Goal: Information Seeking & Learning: Learn about a topic

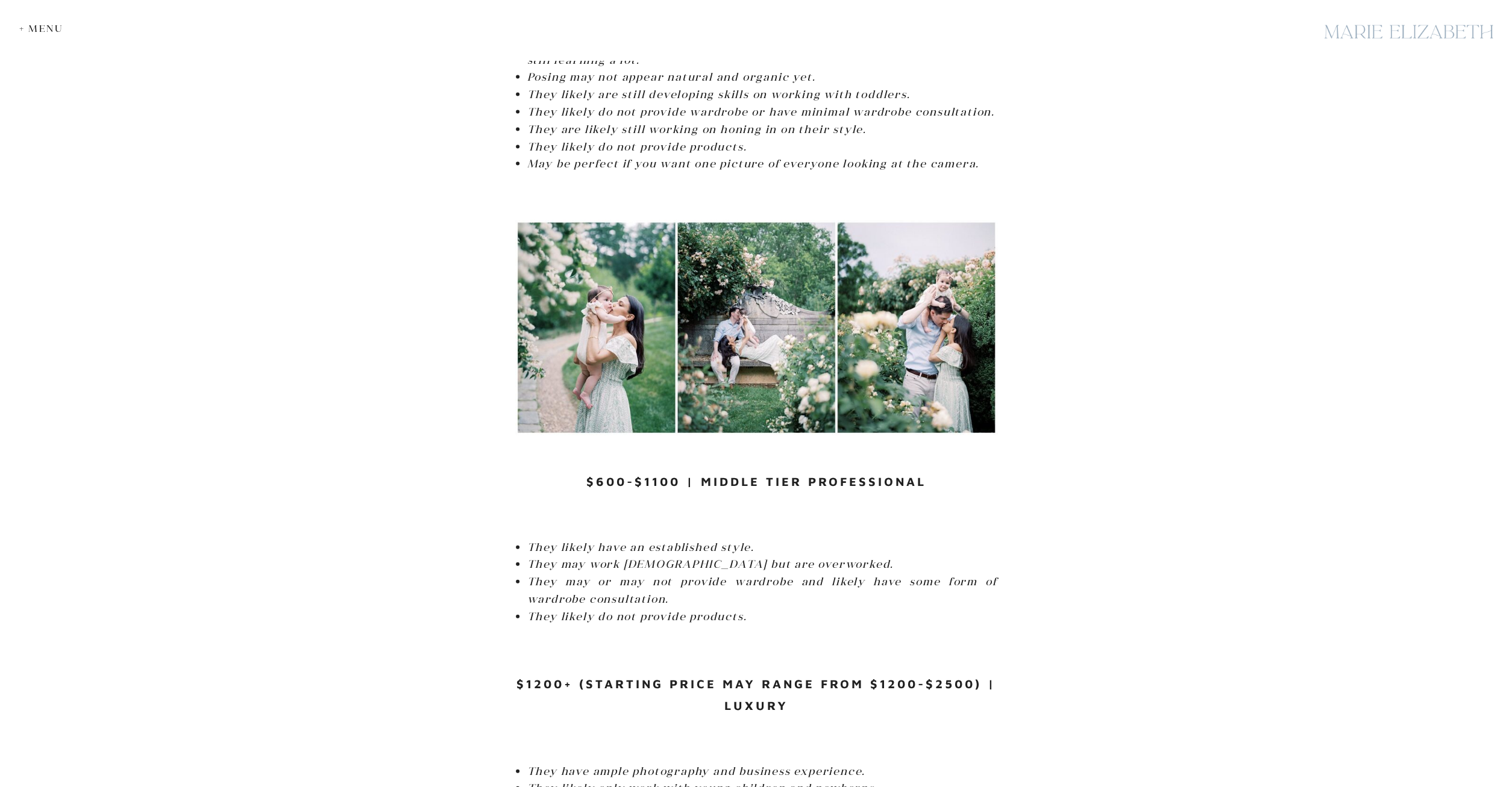
scroll to position [2443, 0]
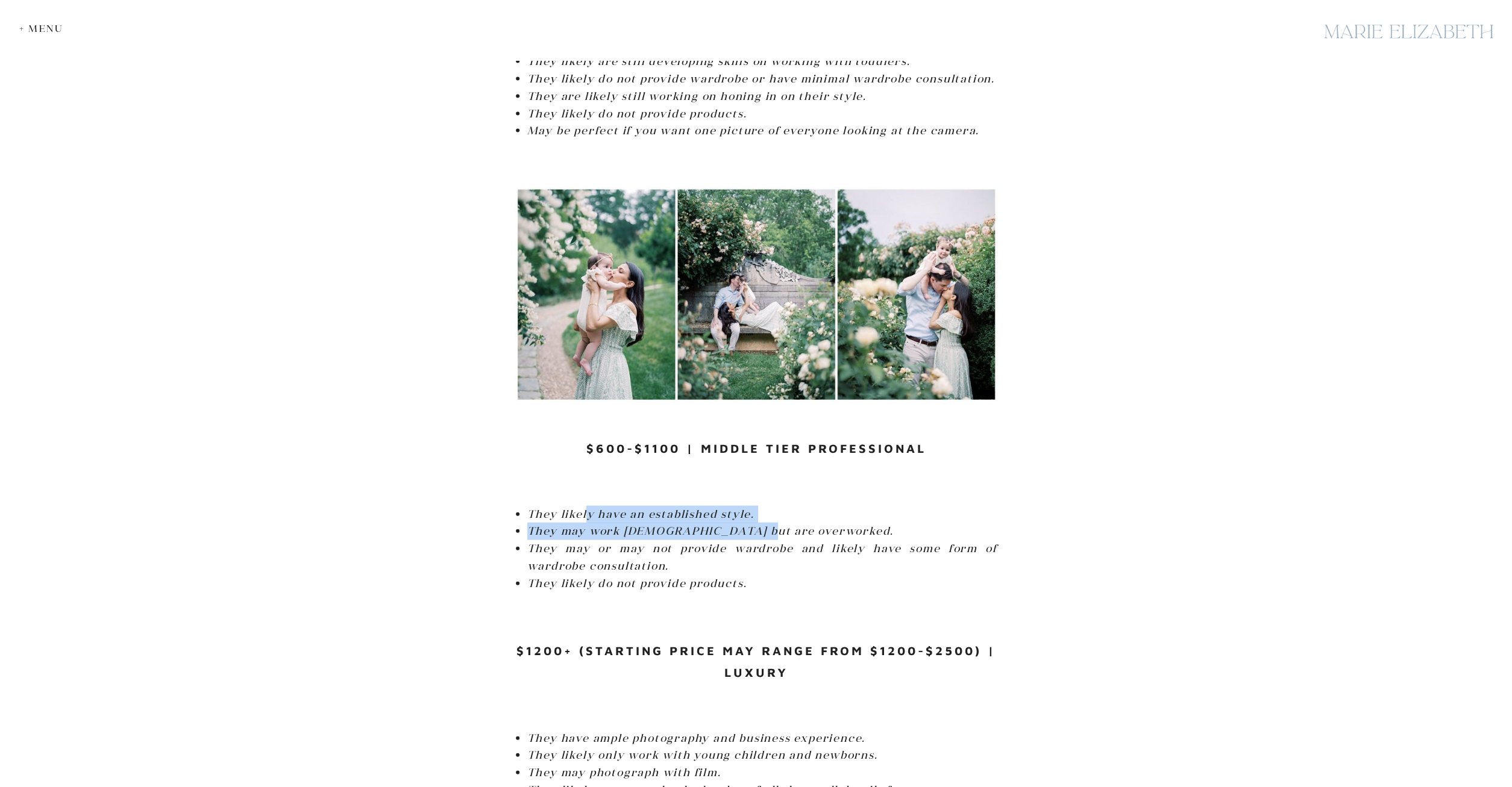
drag, startPoint x: 595, startPoint y: 482, endPoint x: 738, endPoint y: 509, distance: 145.5
click at [738, 509] on ul "They likely have an established style. They may work [DEMOGRAPHIC_DATA] but are…" at bounding box center [762, 550] width 470 height 87
click at [754, 541] on li "They may or may not provide wardrobe and likely have some form of wardrobe cons…" at bounding box center [762, 558] width 470 height 35
drag, startPoint x: 659, startPoint y: 503, endPoint x: 712, endPoint y: 504, distance: 53.0
click at [712, 524] on em "They may work [DEMOGRAPHIC_DATA] but are overworked." at bounding box center [710, 531] width 367 height 14
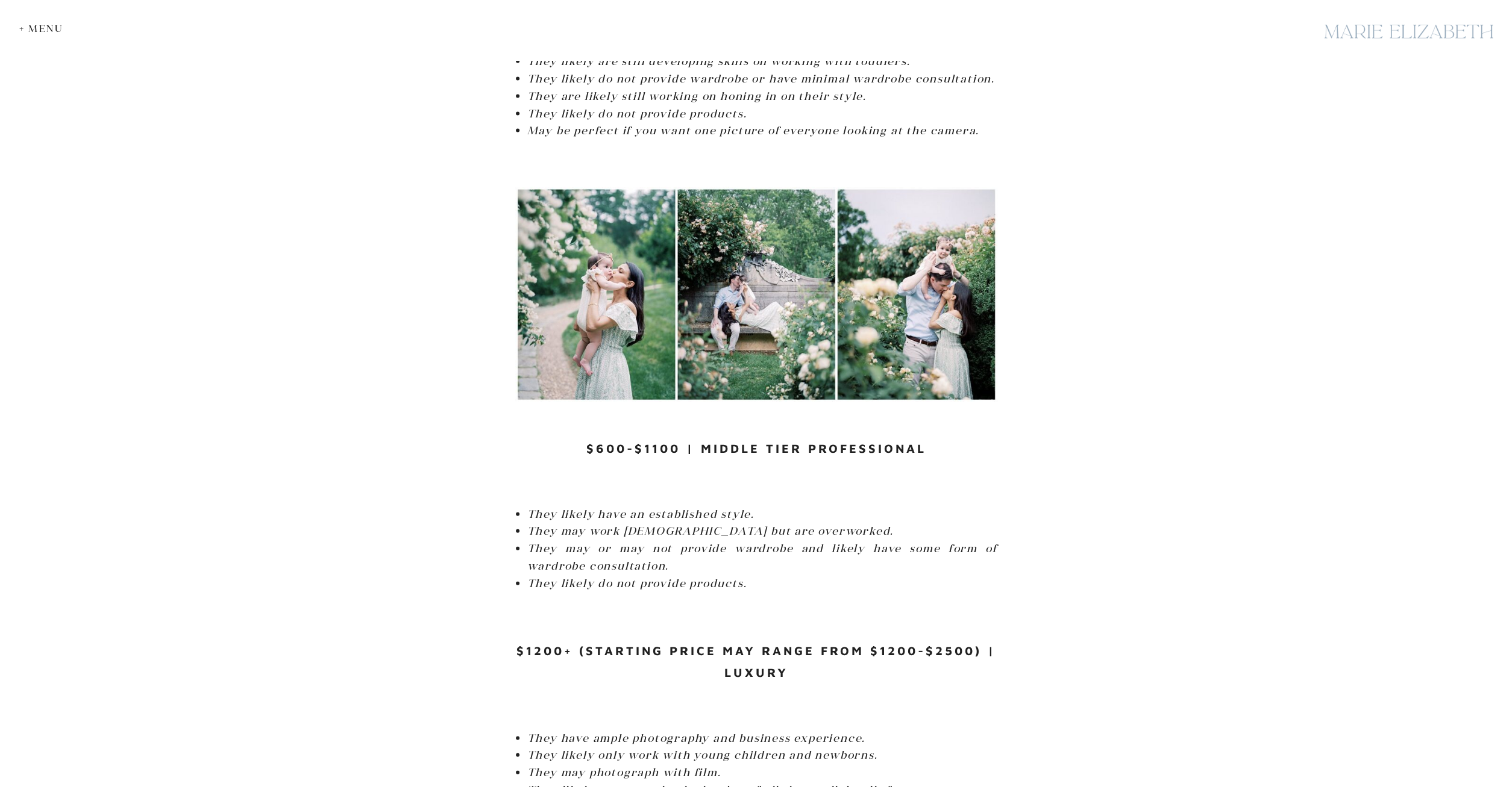
click at [724, 541] on li "They may or may not provide wardrobe and likely have some form of wardrobe cons…" at bounding box center [762, 558] width 470 height 35
drag, startPoint x: 533, startPoint y: 523, endPoint x: 752, endPoint y: 543, distance: 219.9
click at [752, 543] on li "They may or may not provide wardrobe and likely have some form of wardrobe cons…" at bounding box center [762, 558] width 470 height 35
click at [753, 541] on li "They may or may not provide wardrobe and likely have some form of wardrobe cons…" at bounding box center [762, 558] width 470 height 35
drag, startPoint x: 738, startPoint y: 520, endPoint x: 748, endPoint y: 541, distance: 23.3
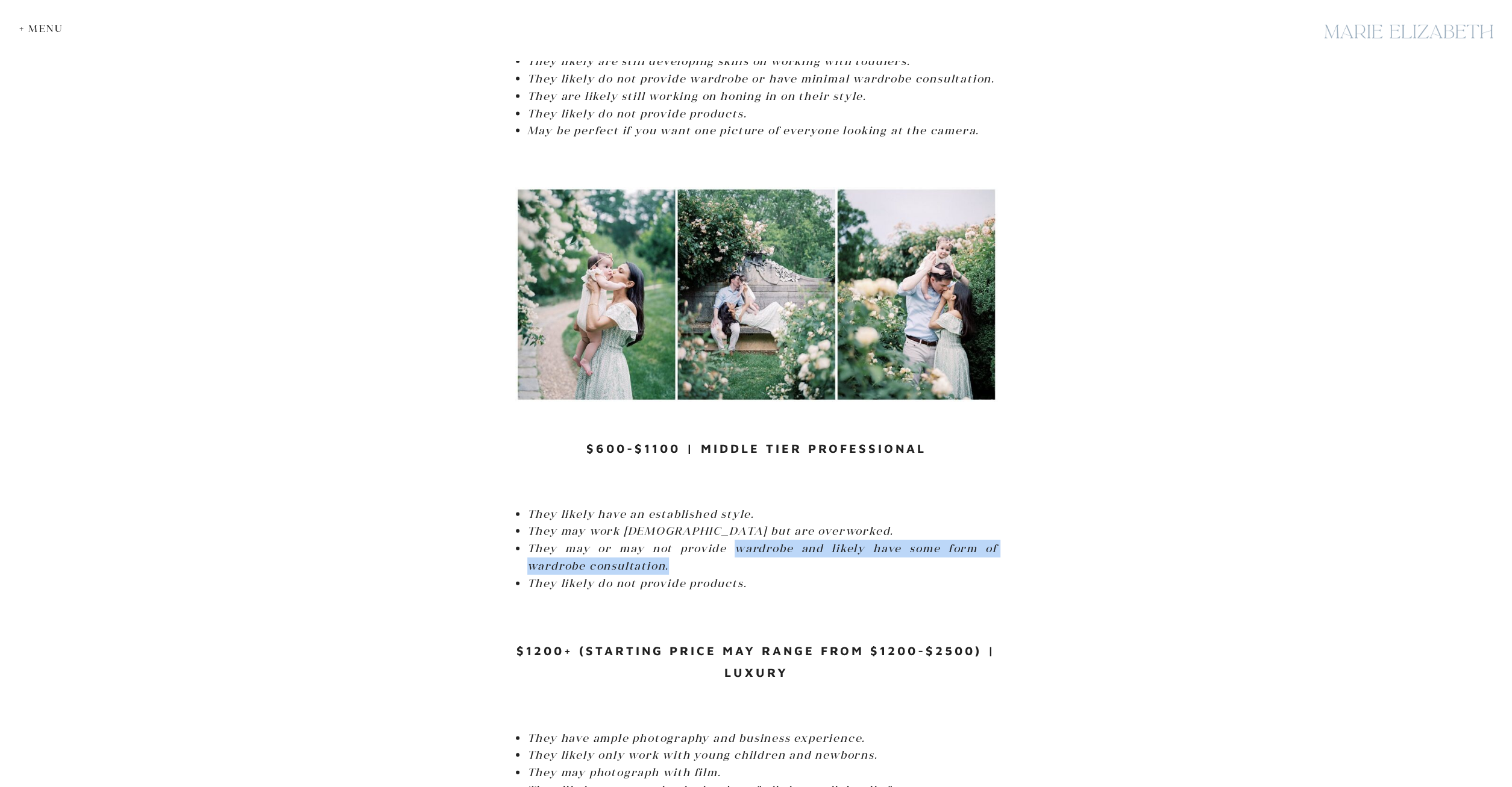
click at [748, 541] on li "They may or may not provide wardrobe and likely have some form of wardrobe cons…" at bounding box center [762, 558] width 470 height 35
click at [760, 541] on li "They may or may not provide wardrobe and likely have some form of wardrobe cons…" at bounding box center [762, 558] width 470 height 35
drag, startPoint x: 722, startPoint y: 559, endPoint x: 783, endPoint y: 553, distance: 61.3
click at [783, 575] on li "They likely do not provide products." at bounding box center [762, 583] width 470 height 17
click at [803, 575] on li "They likely do not provide products." at bounding box center [762, 583] width 470 height 17
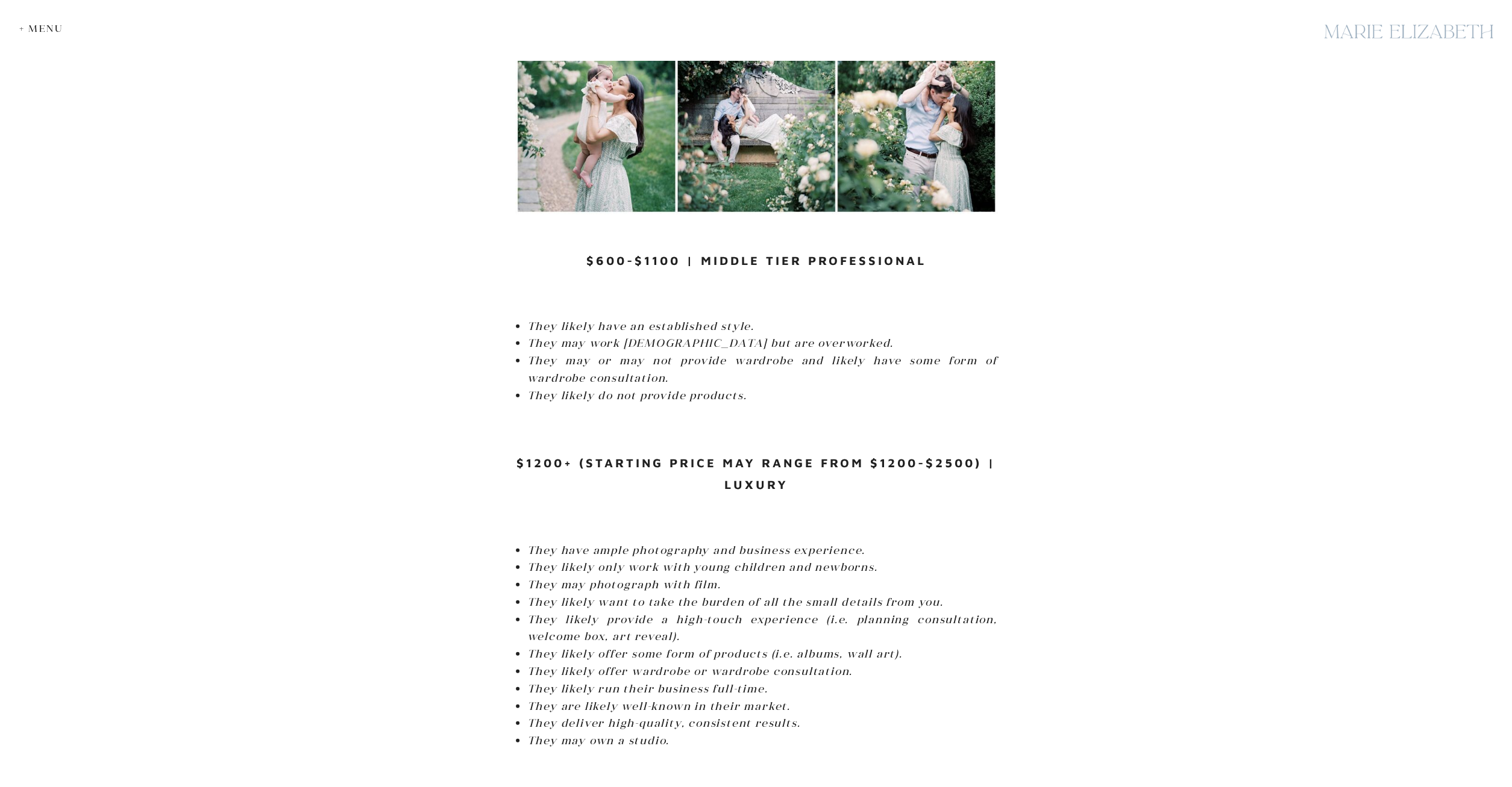
scroll to position [2819, 0]
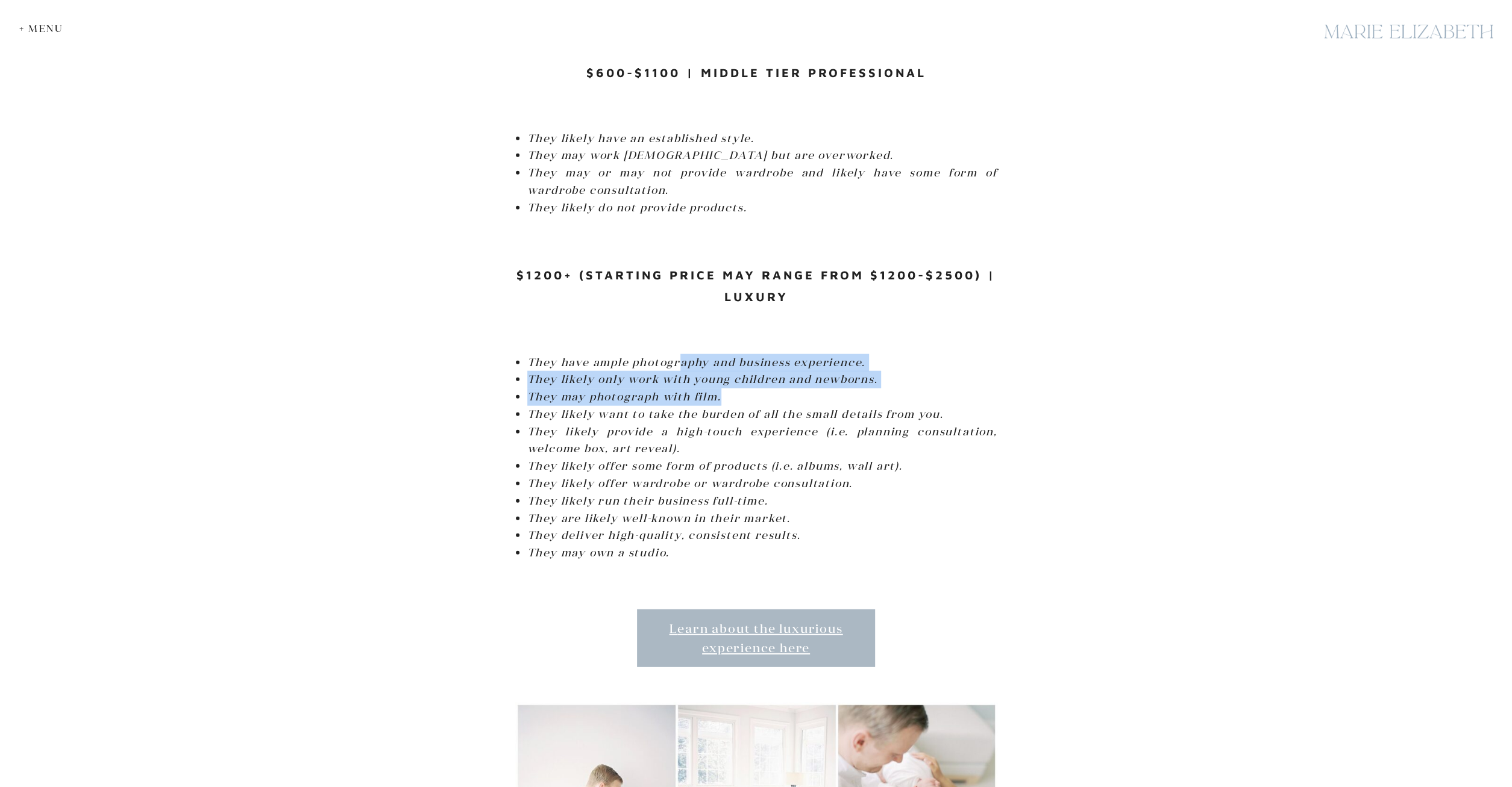
drag, startPoint x: 677, startPoint y: 329, endPoint x: 805, endPoint y: 373, distance: 135.4
click at [805, 373] on ul "They have ample photography and business experience. They likely only work with…" at bounding box center [762, 458] width 470 height 208
click at [796, 407] on em "They likely want to take the burden of all the small details from you." at bounding box center [735, 414] width 416 height 14
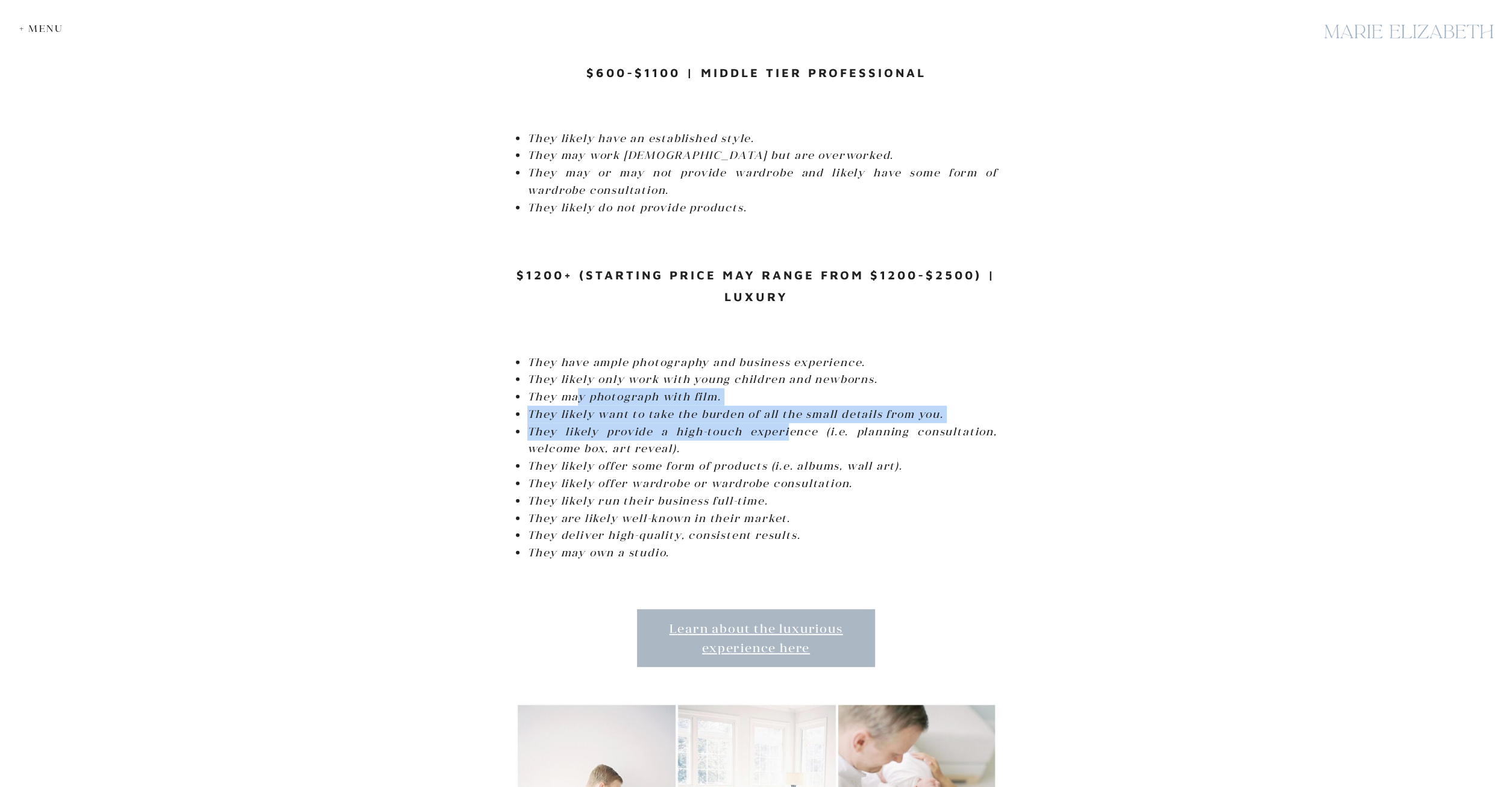
drag, startPoint x: 602, startPoint y: 379, endPoint x: 787, endPoint y: 405, distance: 186.8
click at [787, 405] on ul "They have ample photography and business experience. They likely only work with…" at bounding box center [762, 458] width 470 height 208
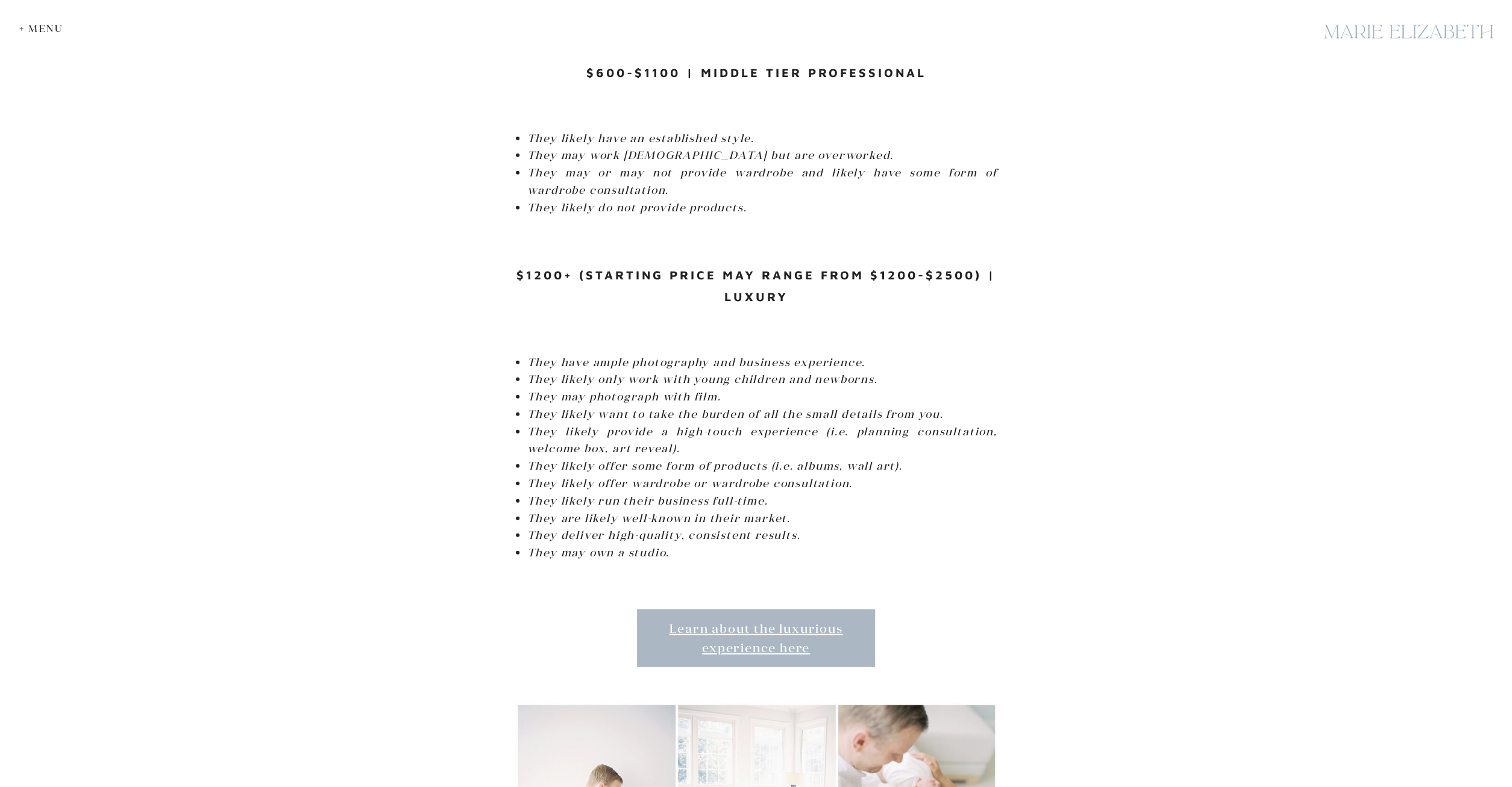
click at [814, 423] on li "They likely provide a high-touch experience (i.e. planning consultation, welcom…" at bounding box center [762, 441] width 470 height 35
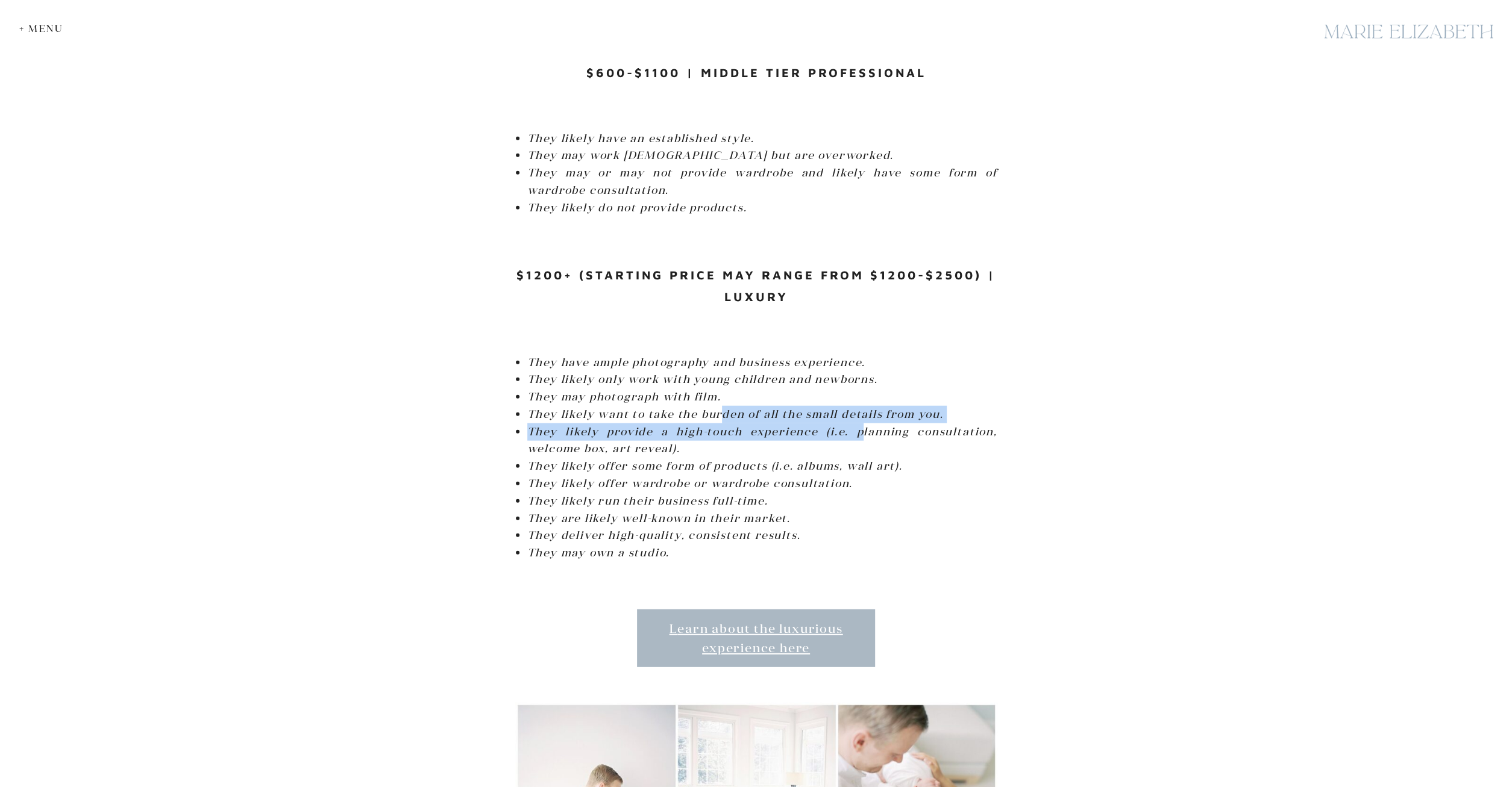
drag, startPoint x: 722, startPoint y: 391, endPoint x: 864, endPoint y: 410, distance: 143.3
click at [864, 410] on ul "They have ample photography and business experience. They likely only work with…" at bounding box center [762, 458] width 470 height 208
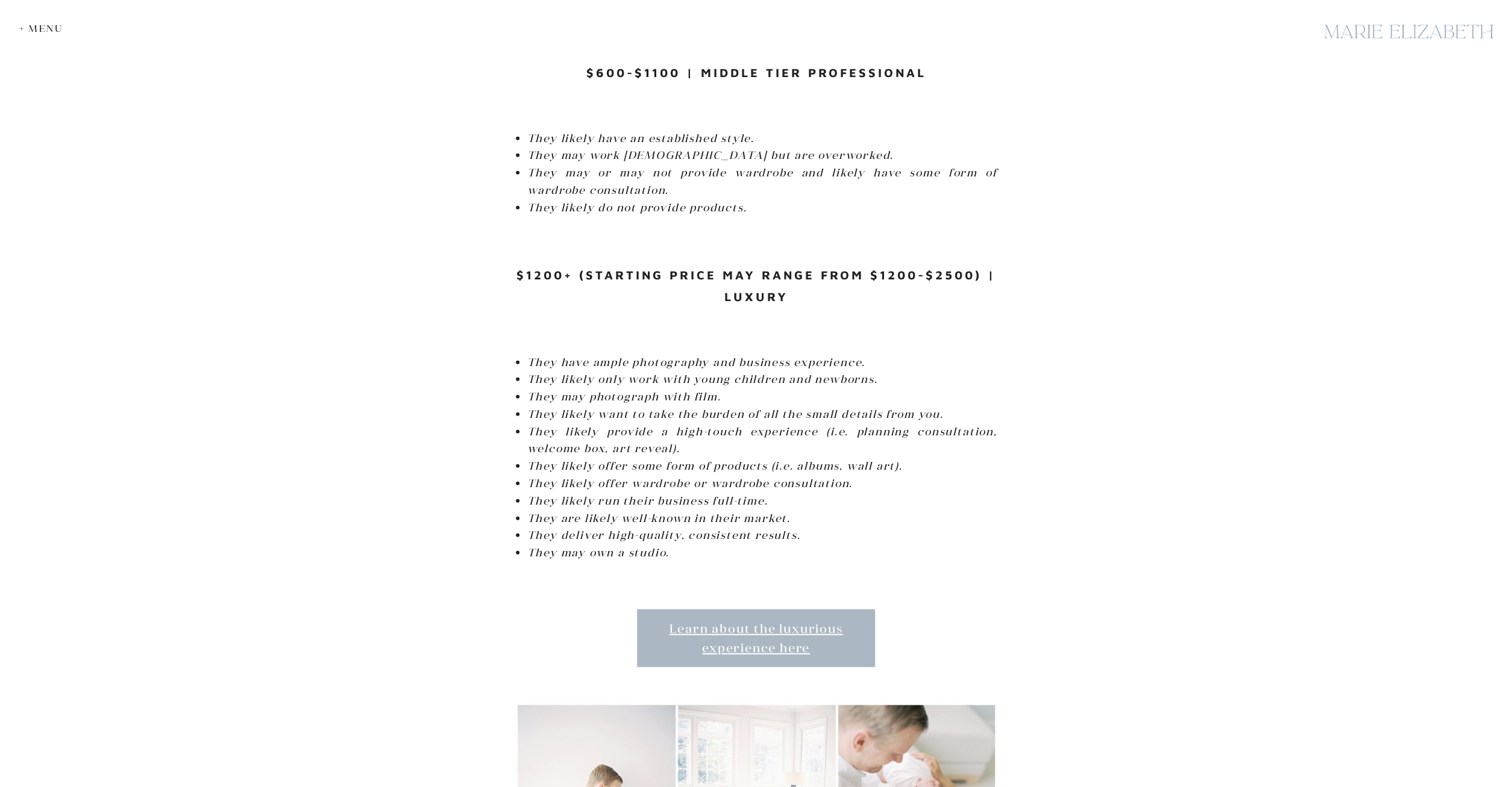
click at [802, 423] on li "They likely provide a high-touch experience (i.e. planning consultation, welcom…" at bounding box center [762, 441] width 470 height 35
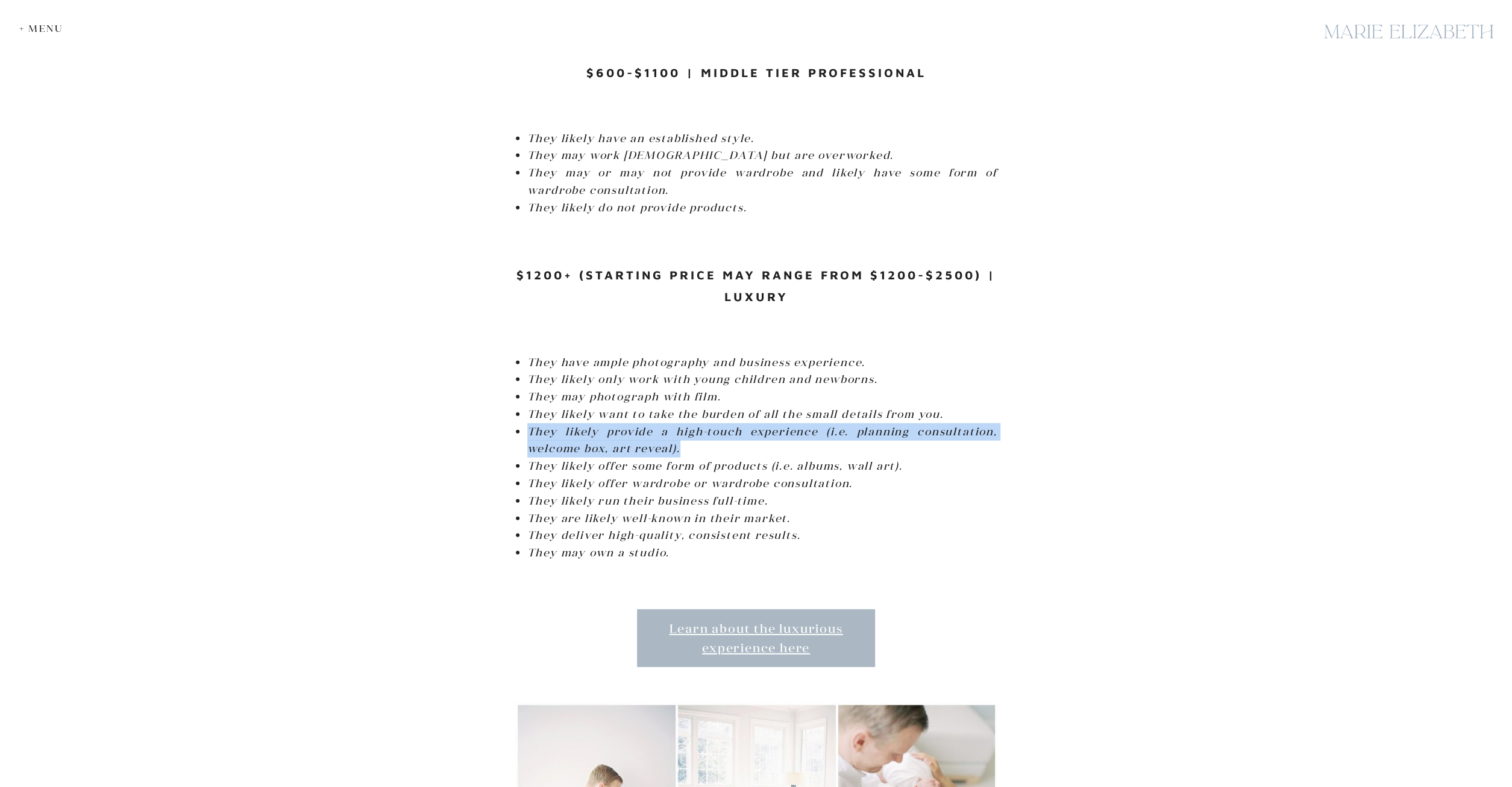
drag, startPoint x: 559, startPoint y: 413, endPoint x: 753, endPoint y: 416, distance: 194.0
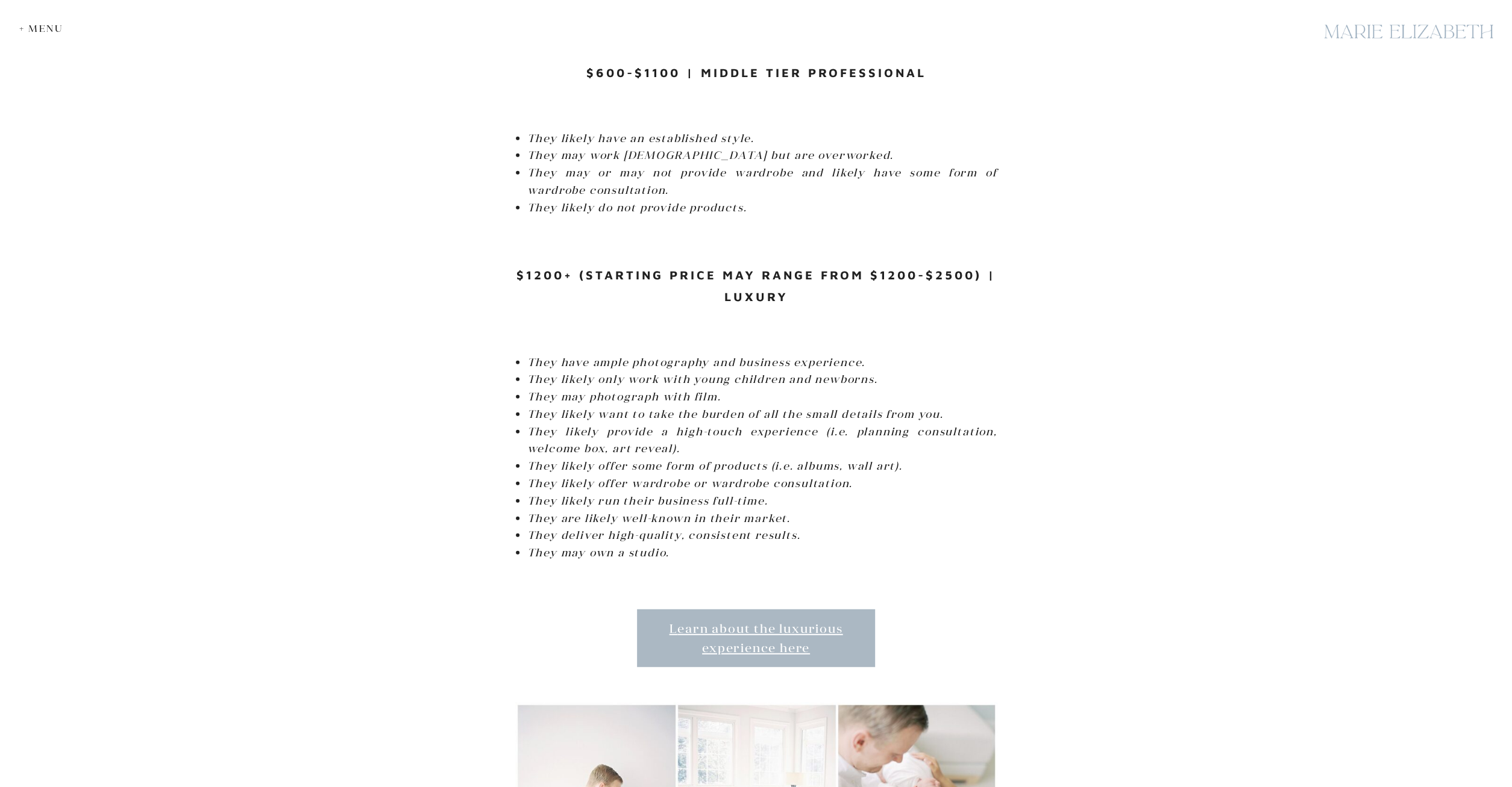
click at [746, 425] on li "They likely provide a high-touch experience (i.e. planning consultation, welcom…" at bounding box center [762, 441] width 470 height 35
drag, startPoint x: 550, startPoint y: 424, endPoint x: 696, endPoint y: 443, distance: 147.2
click at [696, 443] on ul "They have ample photography and business experience. They likely only work with…" at bounding box center [762, 458] width 470 height 208
click at [648, 476] on em "They likely offer wardrobe or wardrobe consultation." at bounding box center [690, 483] width 326 height 14
drag, startPoint x: 619, startPoint y: 435, endPoint x: 842, endPoint y: 463, distance: 224.8
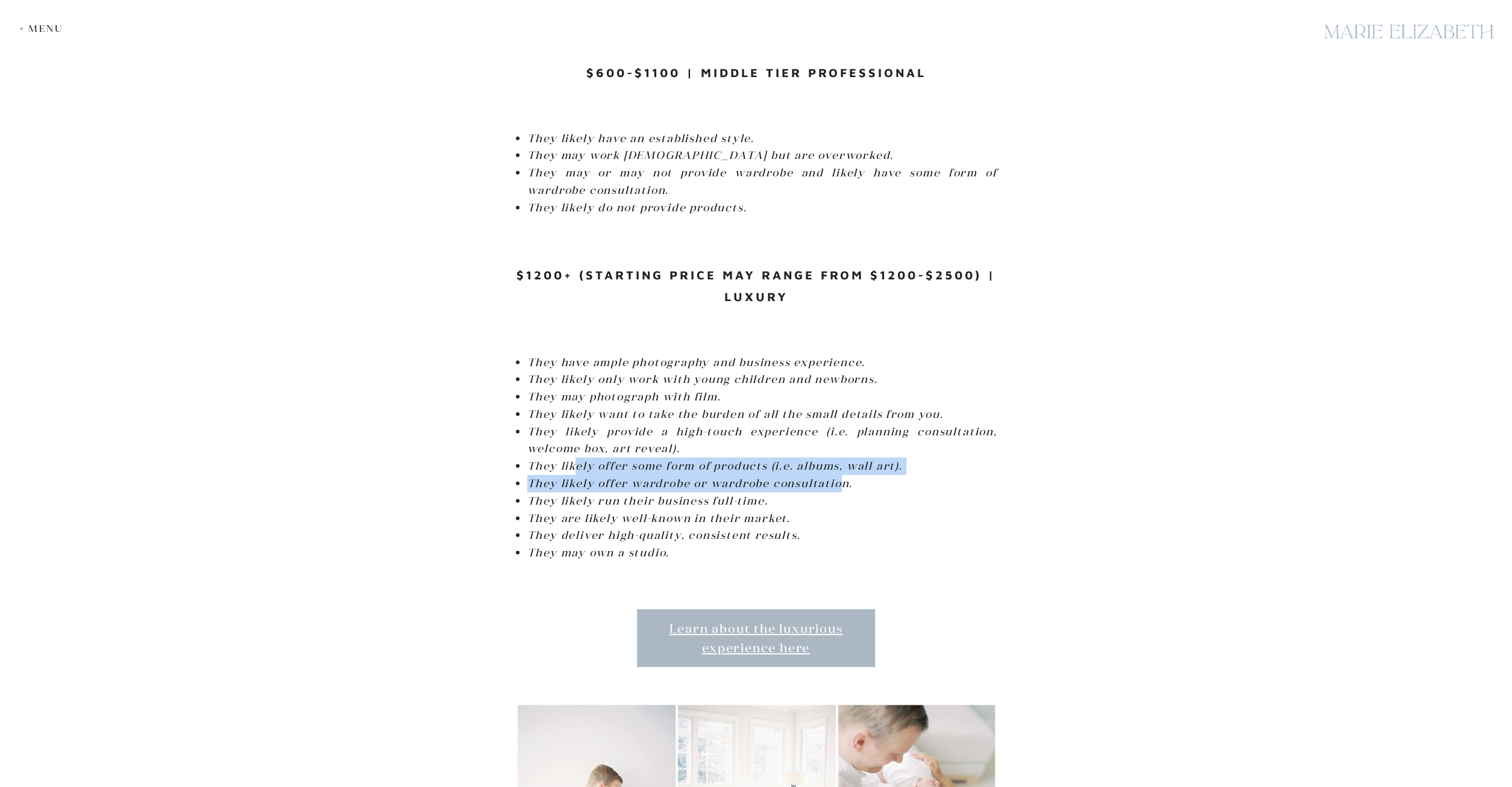
click at [842, 463] on ul "They have ample photography and business experience. They likely only work with…" at bounding box center [762, 458] width 470 height 208
click at [869, 493] on li "They likely run their business full-time." at bounding box center [762, 501] width 470 height 17
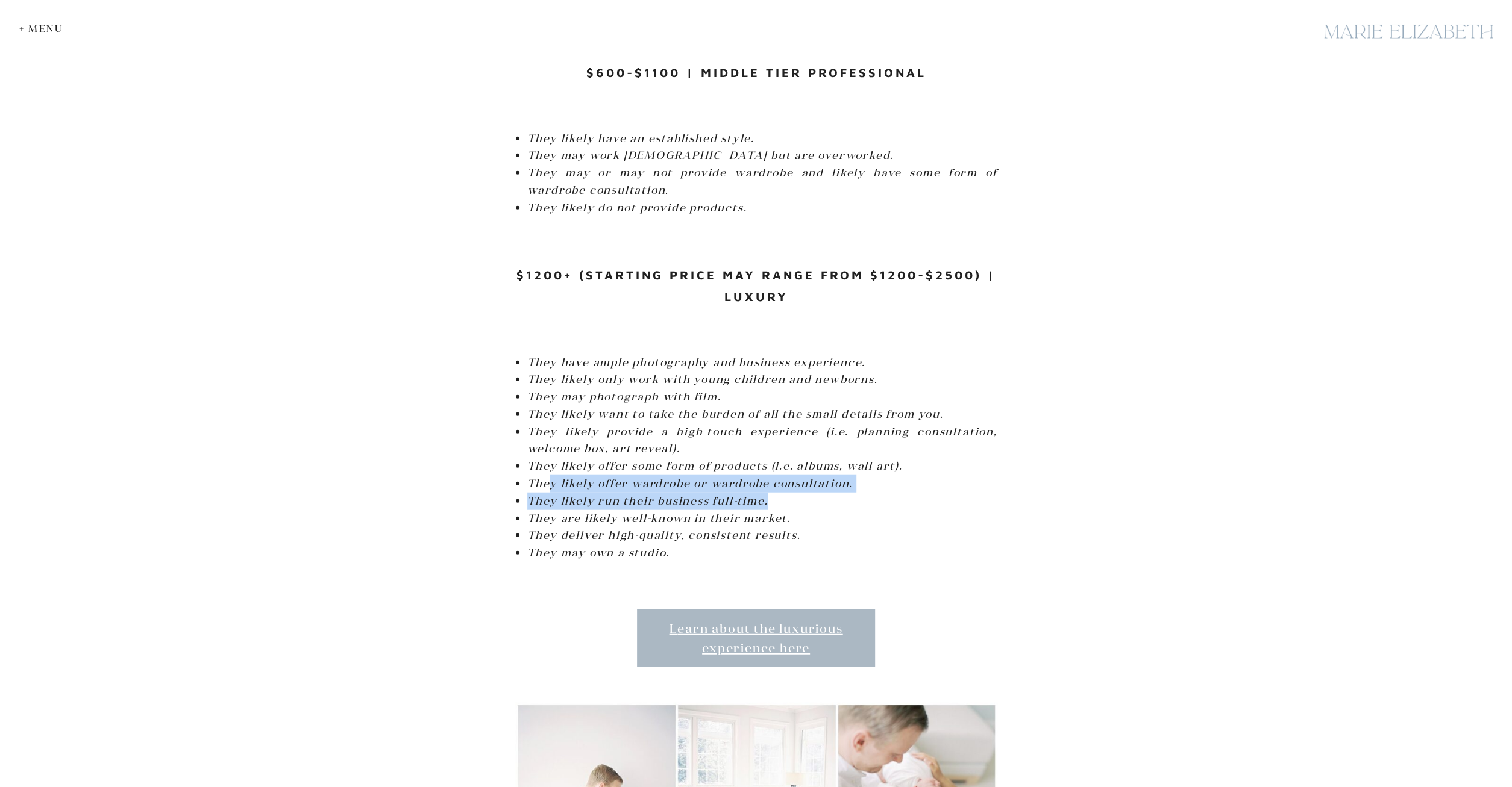
drag, startPoint x: 565, startPoint y: 452, endPoint x: 855, endPoint y: 473, distance: 290.8
click at [855, 473] on ul "They have ample photography and business experience. They likely only work with…" at bounding box center [762, 458] width 470 height 208
click at [843, 493] on li "They likely run their business full-time." at bounding box center [762, 501] width 470 height 17
drag, startPoint x: 603, startPoint y: 450, endPoint x: 846, endPoint y: 480, distance: 244.8
click at [846, 480] on ul "They have ample photography and business experience. They likely only work with…" at bounding box center [762, 458] width 470 height 208
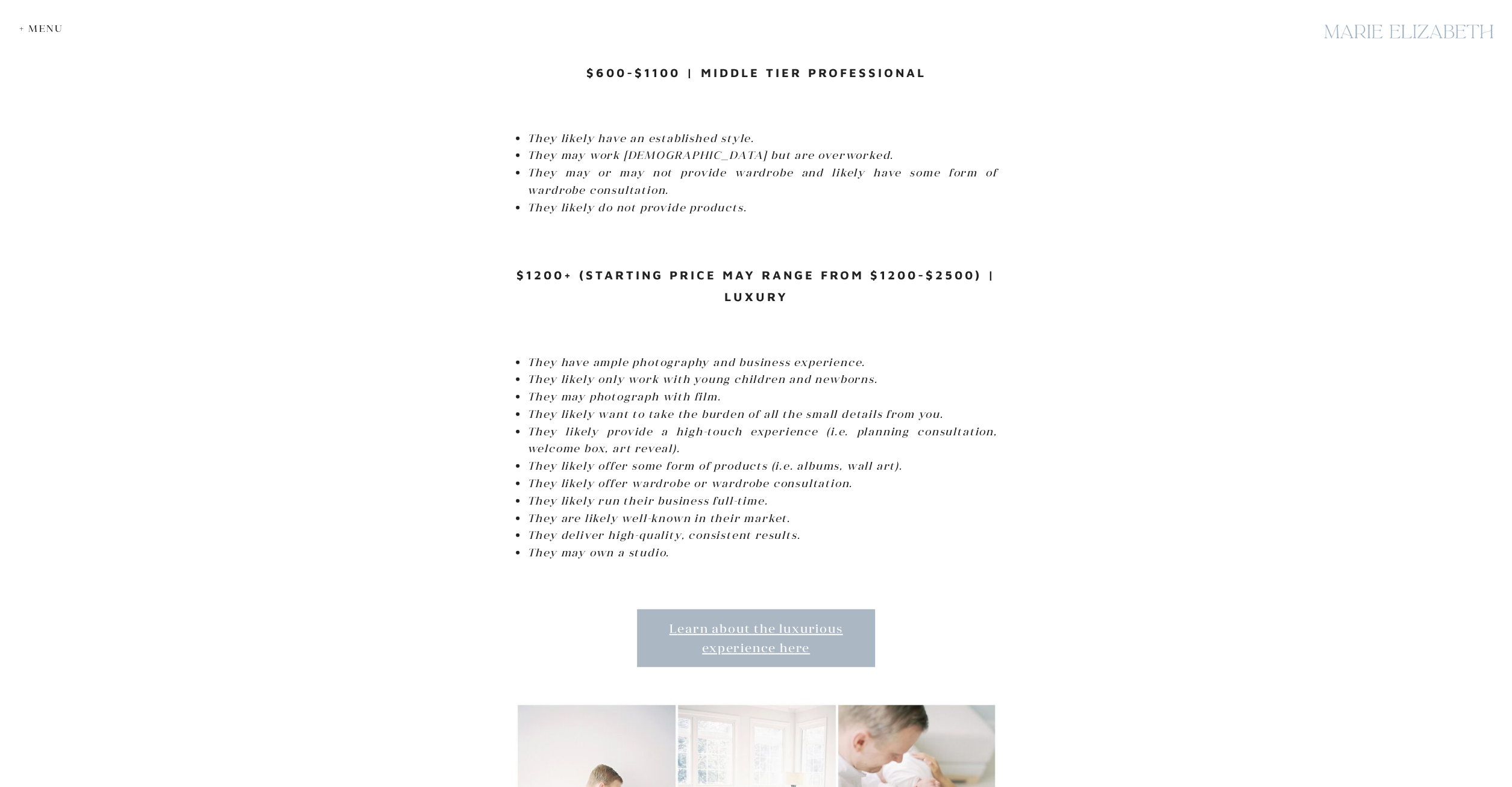
click at [838, 510] on li "They are likely well-known in their market." at bounding box center [762, 518] width 470 height 17
drag, startPoint x: 630, startPoint y: 471, endPoint x: 802, endPoint y: 497, distance: 174.0
click at [801, 497] on ul "They have ample photography and business experience. They likely only work with…" at bounding box center [762, 458] width 470 height 208
click at [835, 510] on li "They are likely well-known in their market." at bounding box center [762, 518] width 470 height 17
drag, startPoint x: 630, startPoint y: 487, endPoint x: 821, endPoint y: 509, distance: 192.3
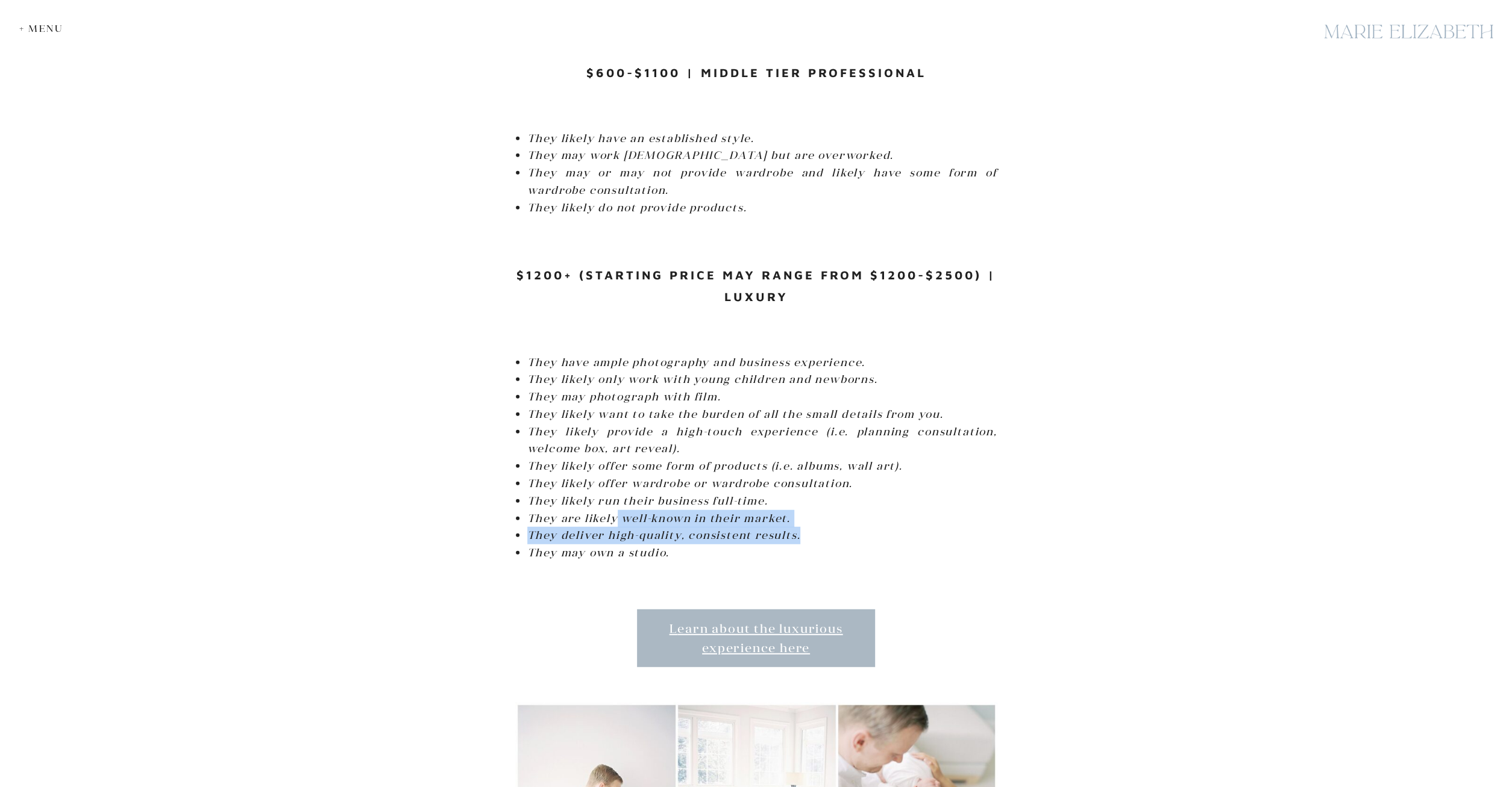
click at [814, 510] on ul "They have ample photography and business experience. They likely only work with…" at bounding box center [762, 458] width 470 height 208
click at [846, 527] on li "They deliver high-quality, consistent results." at bounding box center [762, 535] width 470 height 17
drag, startPoint x: 639, startPoint y: 510, endPoint x: 861, endPoint y: 513, distance: 222.0
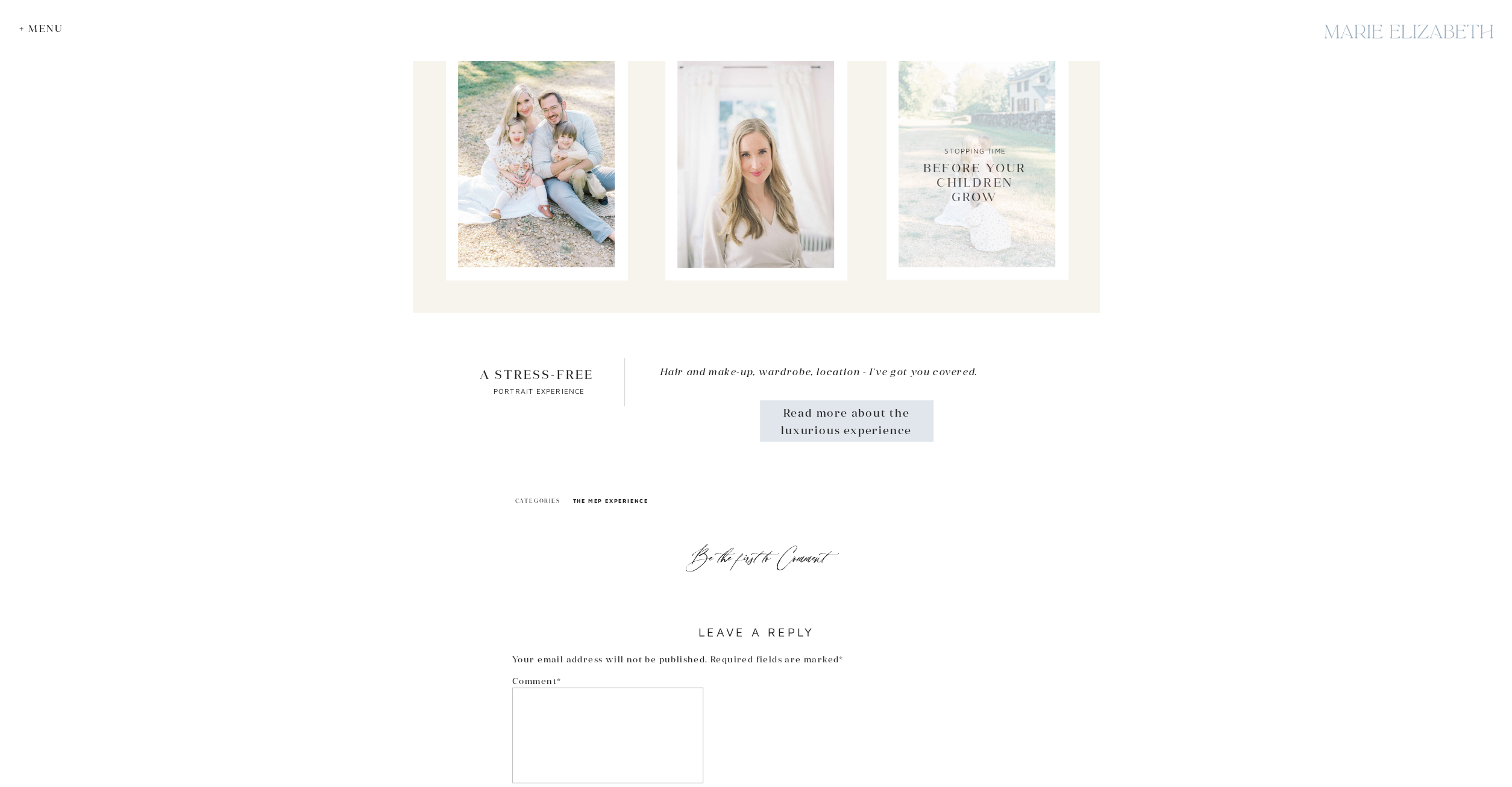
scroll to position [7517, 0]
